Goal: Task Accomplishment & Management: Manage account settings

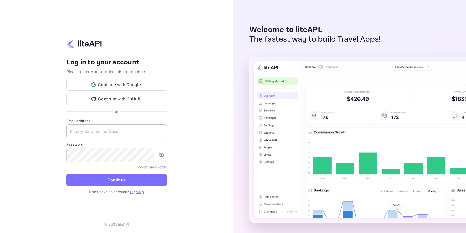
click at [100, 133] on input "text" at bounding box center [116, 132] width 101 height 14
paste input "developers@amigo.app"
type input "developers@amigo.app"
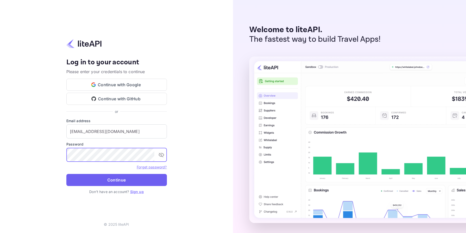
click at [106, 179] on button "Continue" at bounding box center [116, 180] width 101 height 12
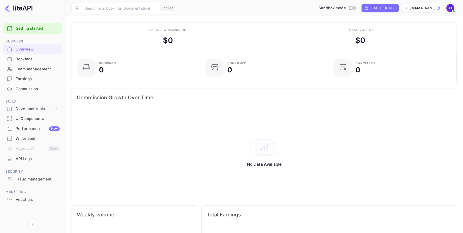
click at [26, 110] on div "Developer tools" at bounding box center [35, 109] width 39 height 6
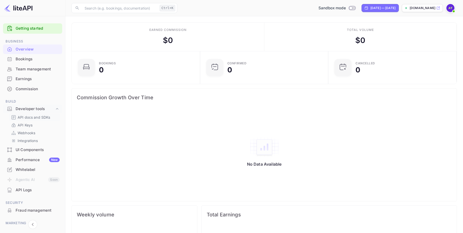
click at [35, 118] on p "API docs and SDKs" at bounding box center [34, 117] width 33 height 5
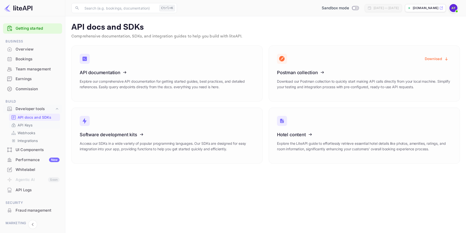
click at [32, 125] on p "API Keys" at bounding box center [25, 125] width 15 height 5
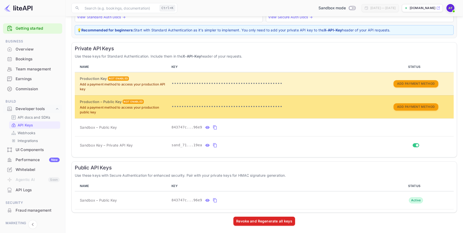
scroll to position [59, 0]
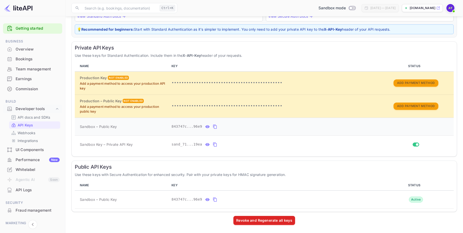
click at [206, 128] on icon "private api keys table" at bounding box center [207, 127] width 5 height 6
click at [264, 128] on icon "private api keys table" at bounding box center [263, 127] width 5 height 6
click at [213, 198] on icon "public api keys table" at bounding box center [215, 200] width 4 height 4
click at [214, 198] on icon "public api keys table" at bounding box center [215, 200] width 5 height 6
click at [215, 143] on icon "private api keys table" at bounding box center [215, 145] width 5 height 6
